Goal: Navigation & Orientation: Find specific page/section

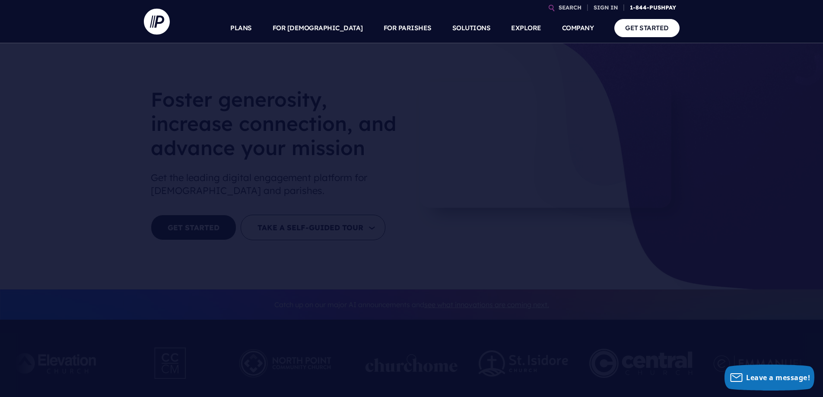
click at [662, 7] on link "1-844-PUSHPAY" at bounding box center [652, 7] width 53 height 15
click at [649, 29] on link "GET STARTED" at bounding box center [646, 28] width 65 height 18
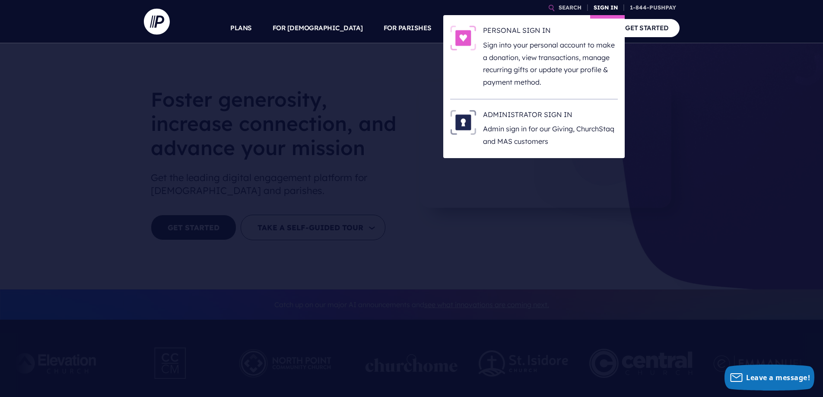
click at [595, 9] on link "SIGN IN" at bounding box center [605, 7] width 31 height 15
click at [532, 116] on h6 "ADMINISTRATOR SIGN IN" at bounding box center [550, 116] width 135 height 13
